Goal: Find contact information: Obtain details needed to contact an individual or organization

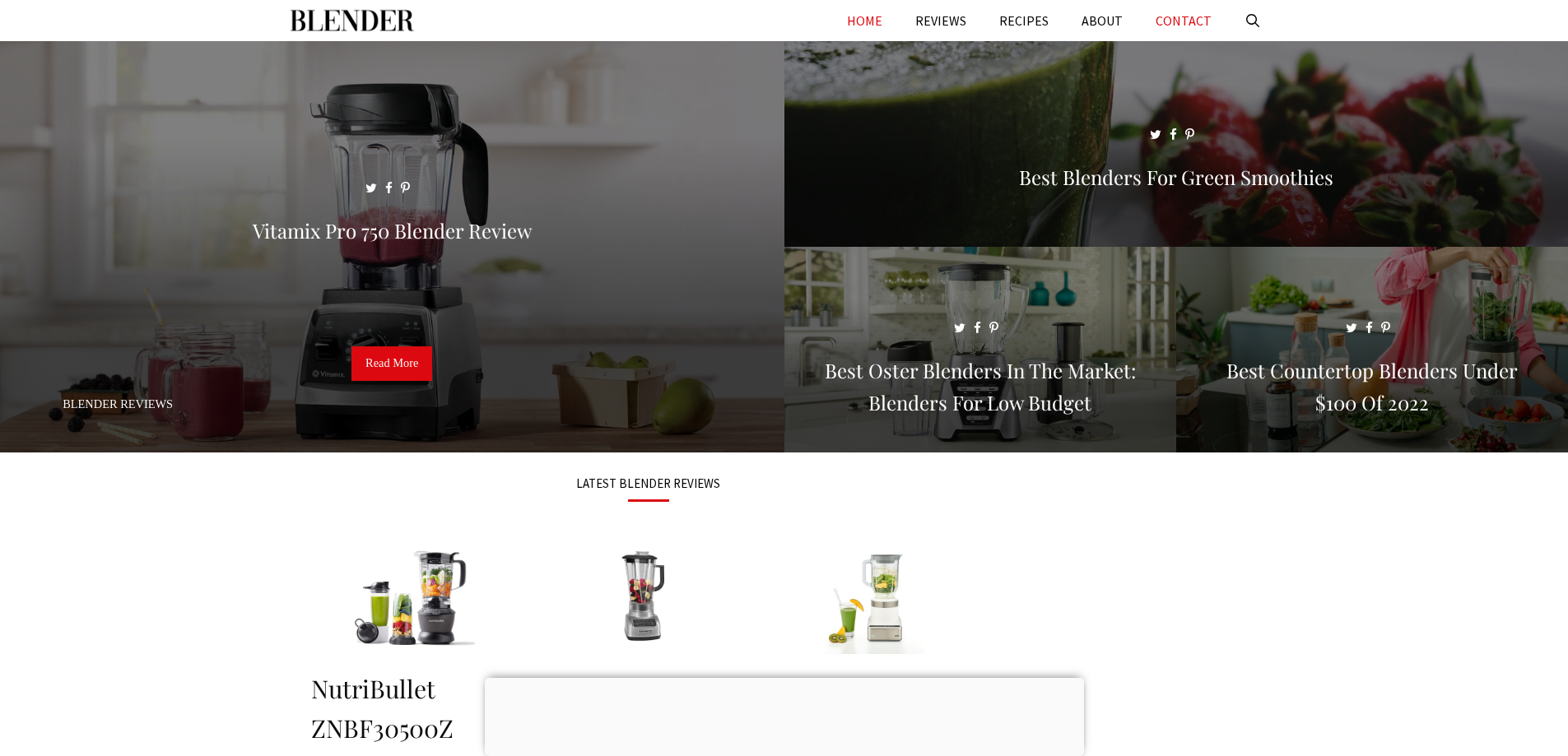
click at [1208, 17] on link "CONTACT" at bounding box center [1183, 21] width 89 height 41
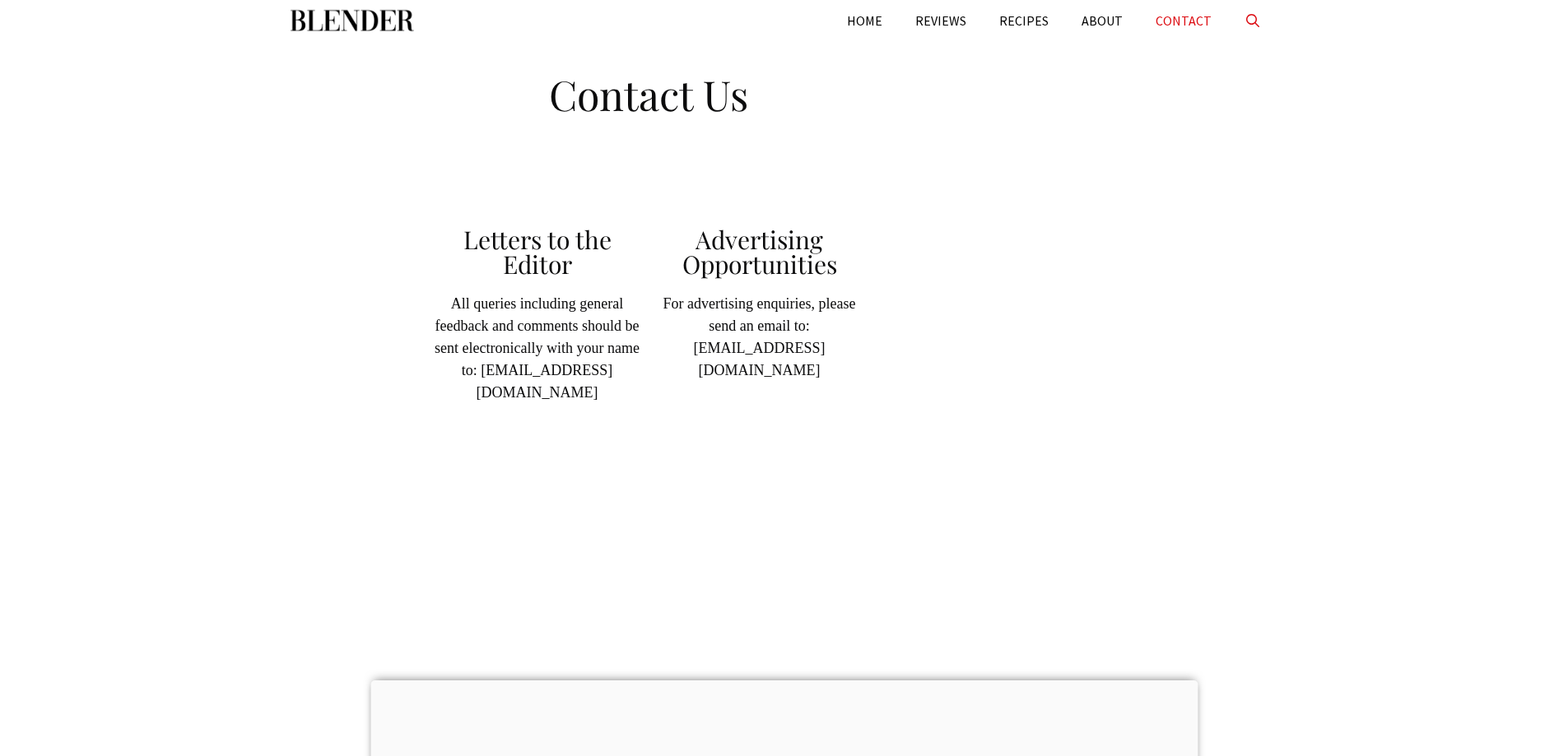
click at [1252, 17] on link "Open Search Bar" at bounding box center [1252, 21] width 50 height 41
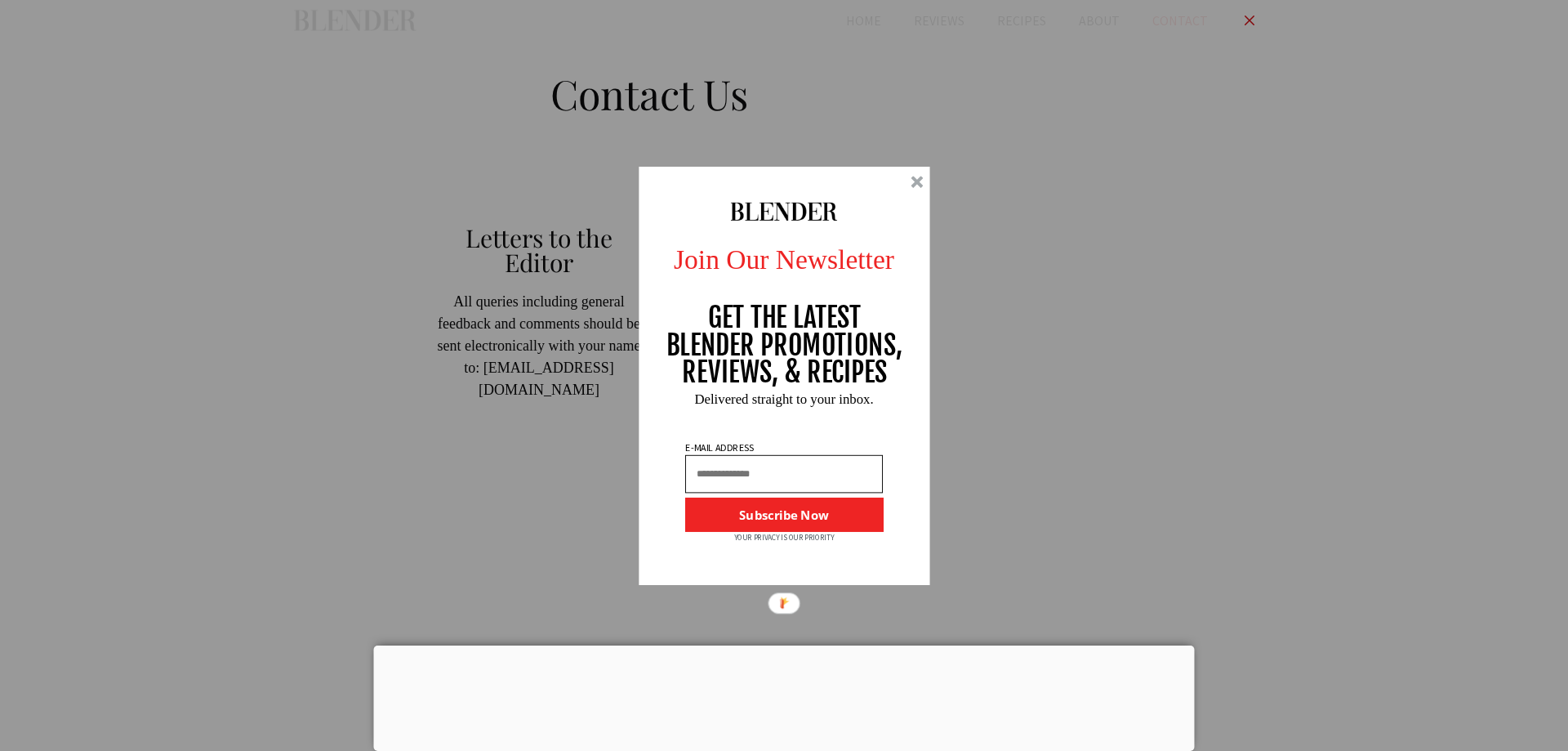
click at [910, 180] on div at bounding box center [916, 182] width 12 height 12
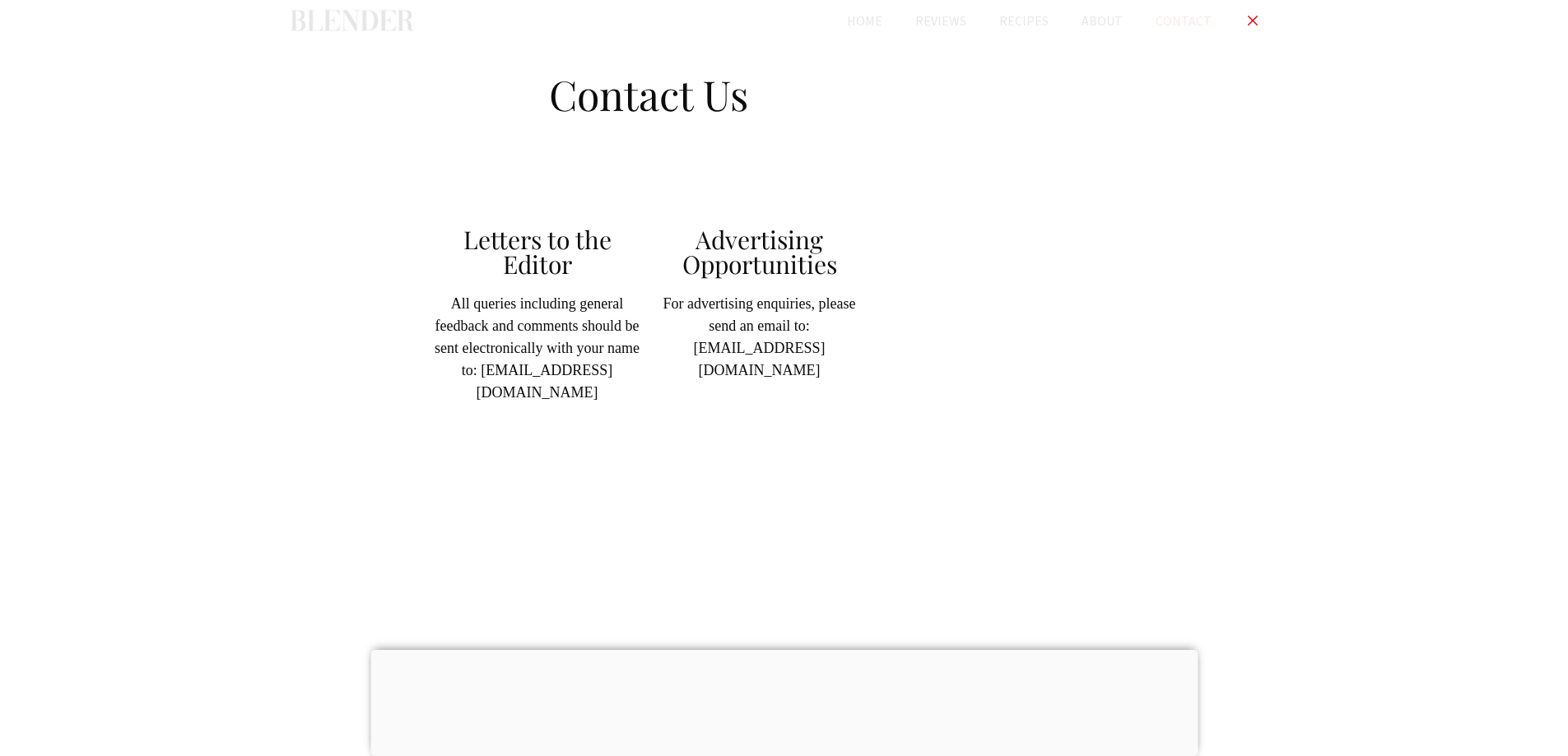
click at [1247, 26] on link "Close Search Bar" at bounding box center [1252, 21] width 50 height 41
